Goal: Check status

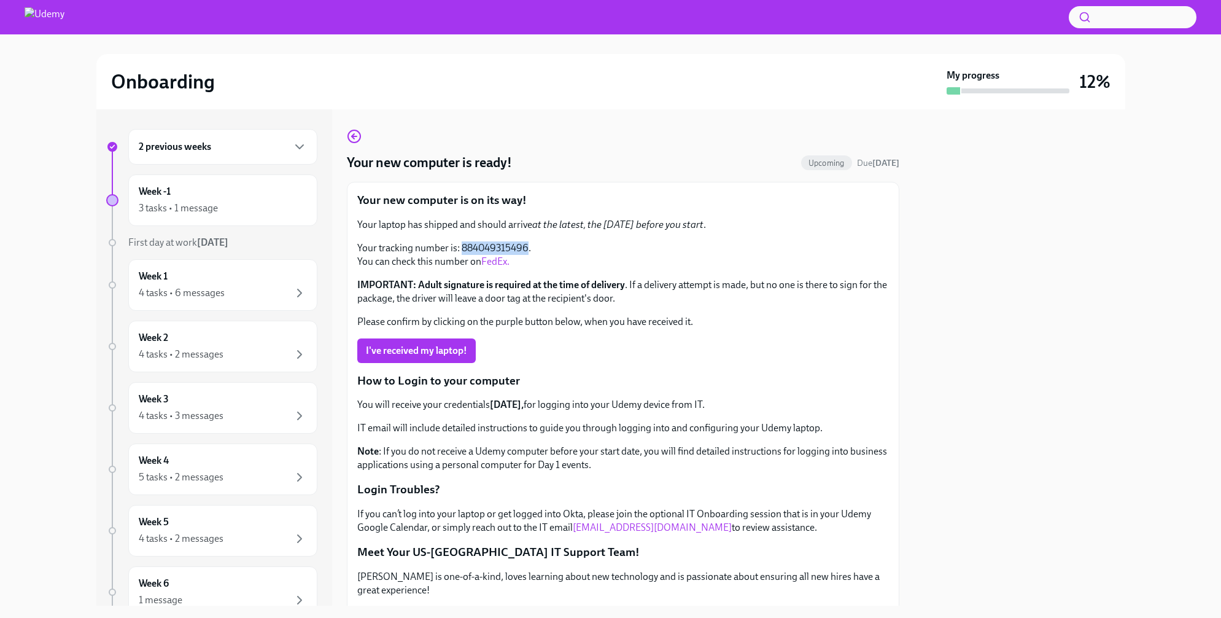
drag, startPoint x: 525, startPoint y: 247, endPoint x: 460, endPoint y: 246, distance: 65.1
click at [460, 246] on p "Your tracking number is: 884049315496. You can check this number on FedEx." at bounding box center [623, 254] width 532 height 27
copy p "884049315496"
click at [495, 262] on link "FedEx." at bounding box center [495, 261] width 28 height 12
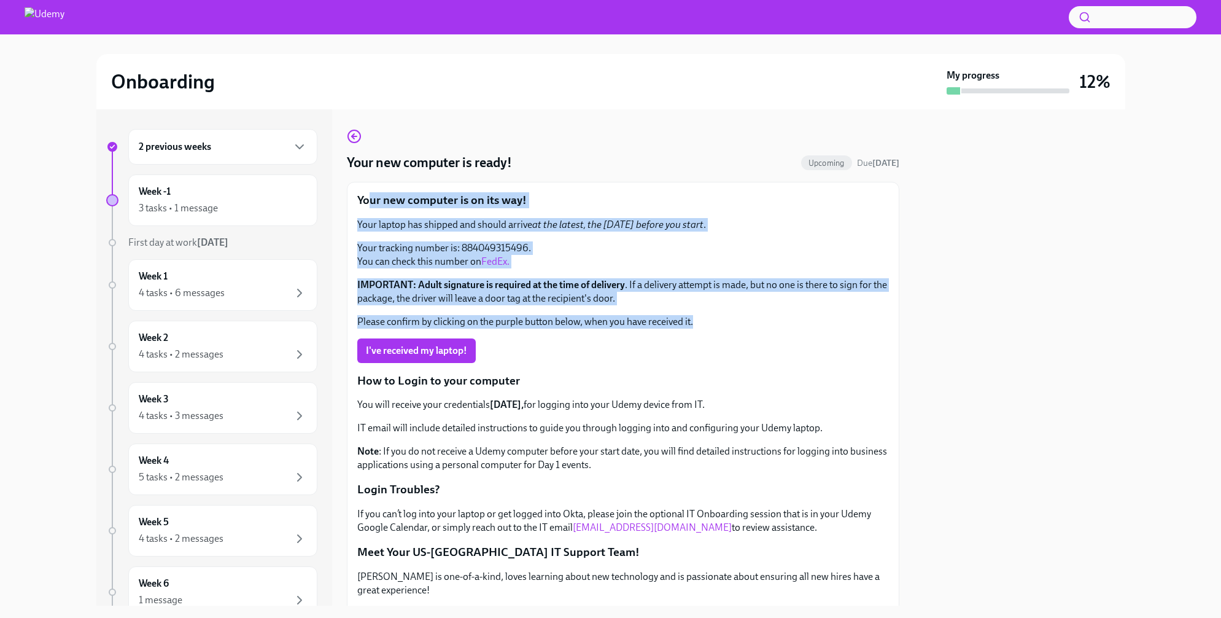
drag, startPoint x: 712, startPoint y: 322, endPoint x: 370, endPoint y: 204, distance: 361.7
click at [370, 204] on div "Your new computer is on its way! Your laptop has shipped and should arrive at t…" at bounding box center [623, 399] width 532 height 414
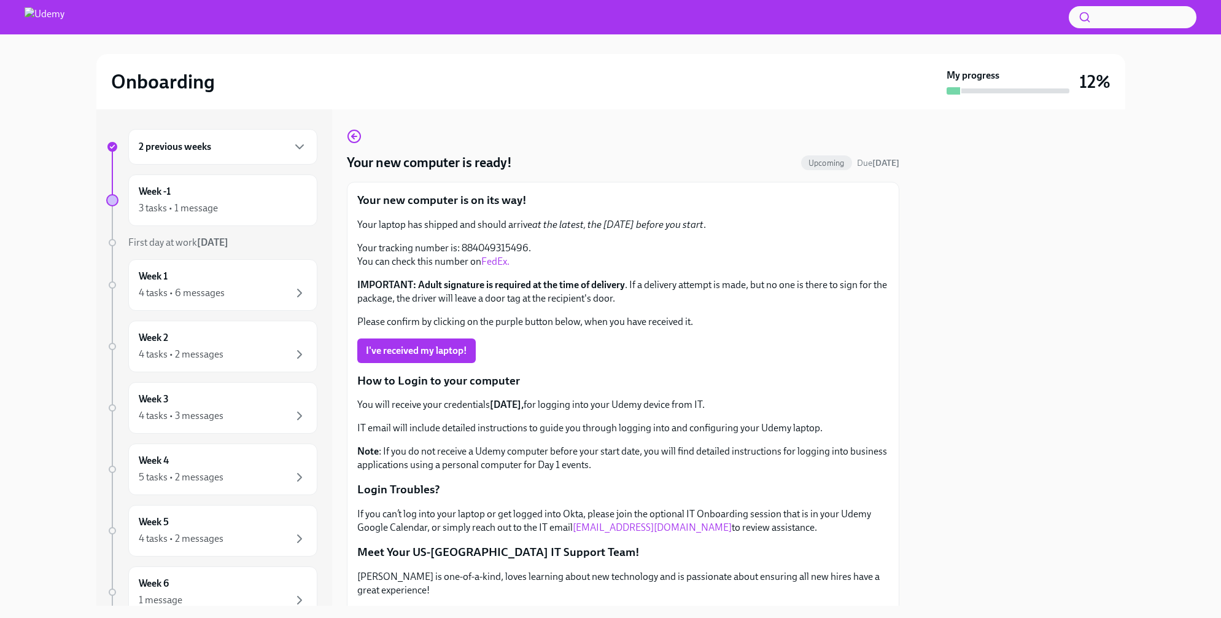
click at [941, 371] on div at bounding box center [1019, 357] width 211 height 496
